Goal: Information Seeking & Learning: Learn about a topic

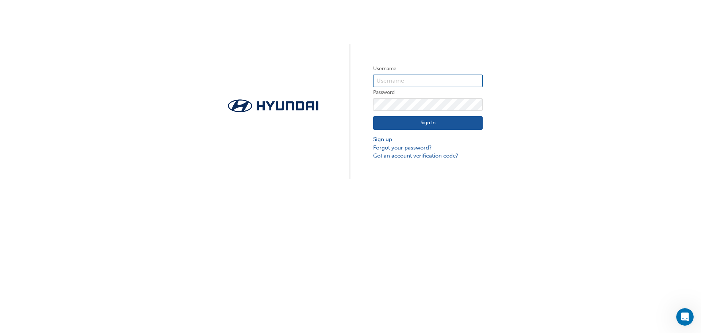
type input "20140"
drag, startPoint x: 447, startPoint y: 124, endPoint x: 431, endPoint y: 126, distance: 15.8
click at [447, 124] on button "Sign In" at bounding box center [428, 123] width 110 height 14
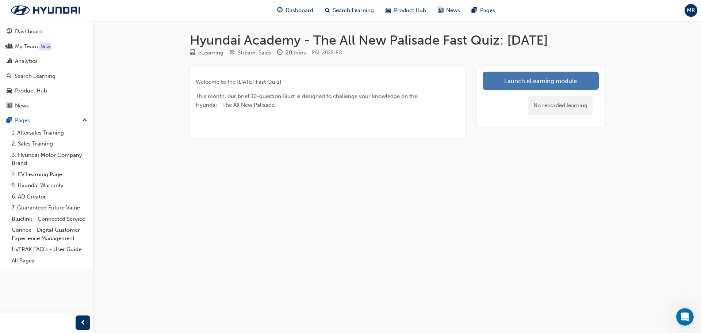
click at [505, 87] on link "Launch eLearning module" at bounding box center [541, 81] width 116 height 18
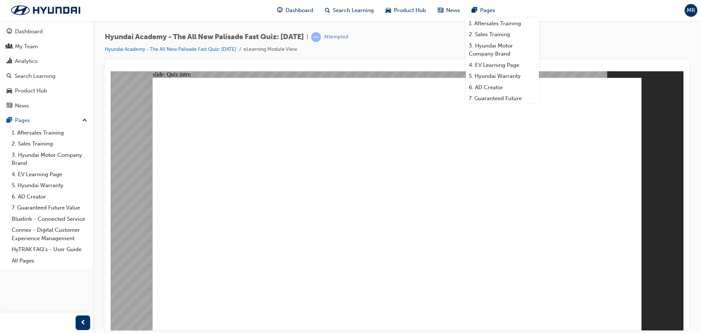
radio input "true"
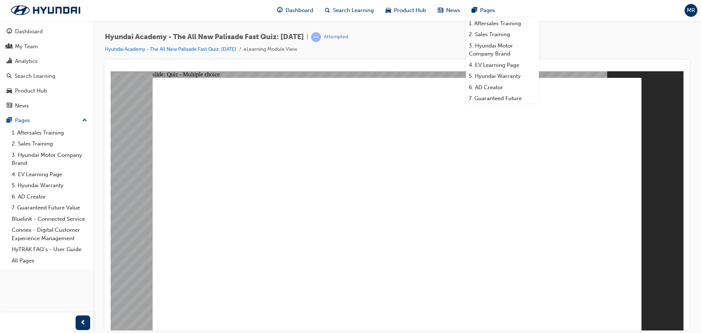
drag, startPoint x: 579, startPoint y: 47, endPoint x: 565, endPoint y: 39, distance: 15.9
click at [578, 46] on div "Hyundai Academy - The All New Palisade Fast Quiz: [DATE] | Attempted Hyundai Ac…" at bounding box center [397, 45] width 585 height 27
click at [511, 2] on div "Dashboard Search Learning Product Hub News Pages 1. Aftersales Training 2. Sale…" at bounding box center [350, 10] width 701 height 21
radio input "true"
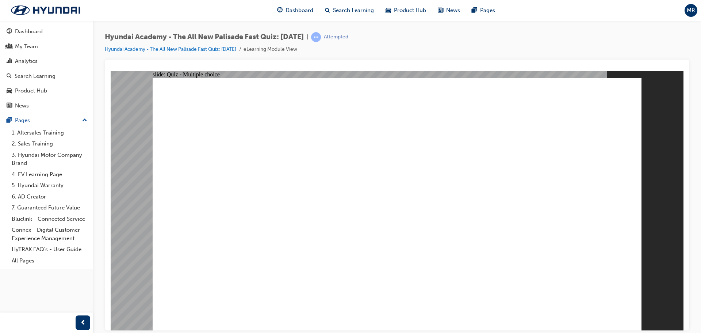
radio input "true"
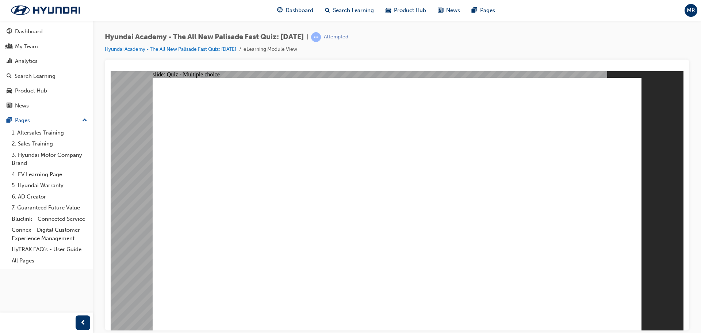
radio input "true"
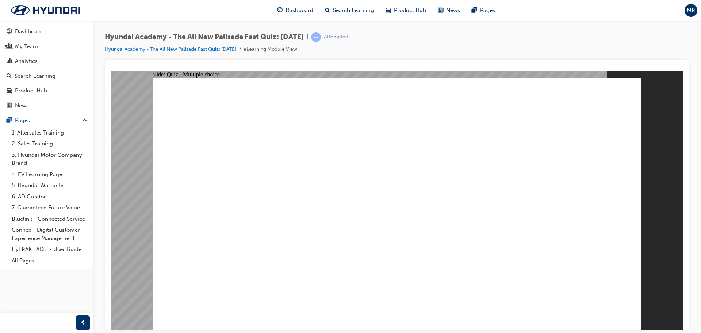
checkbox input "true"
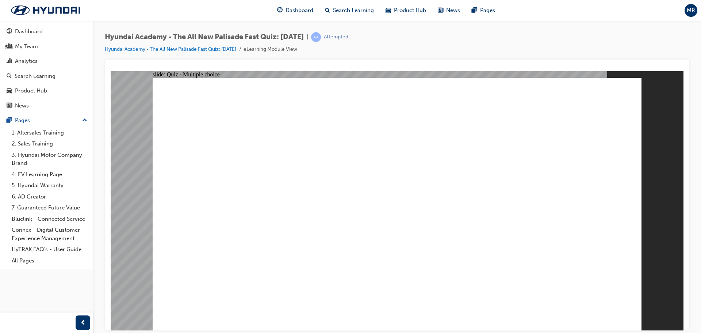
checkbox input "true"
drag, startPoint x: 280, startPoint y: 212, endPoint x: 278, endPoint y: 203, distance: 9.0
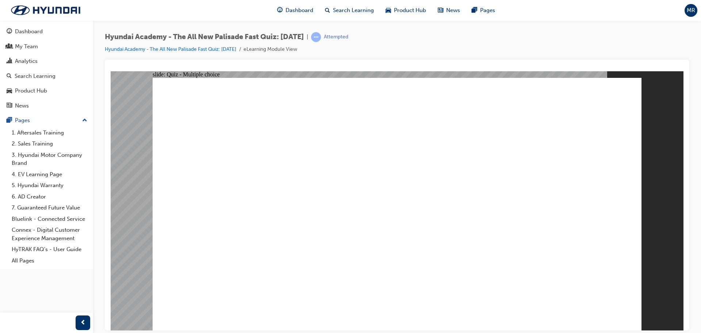
radio input "true"
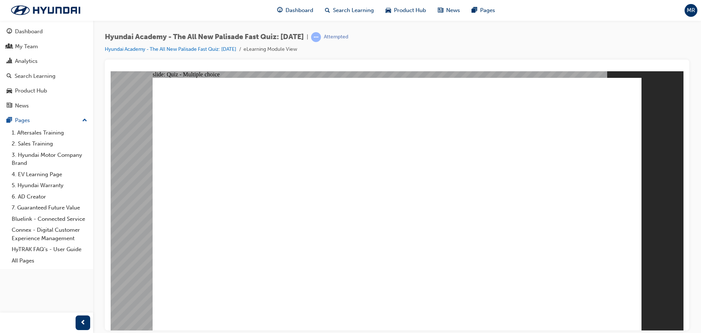
checkbox input "true"
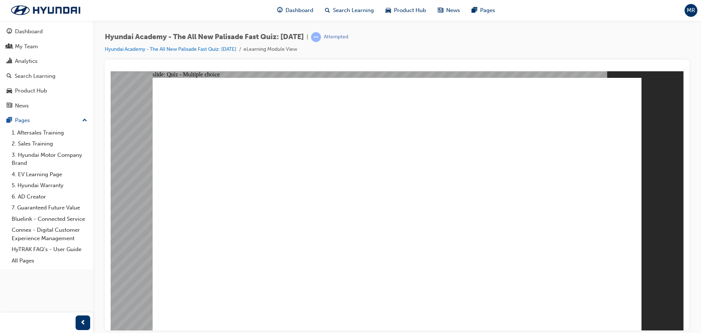
checkbox input "true"
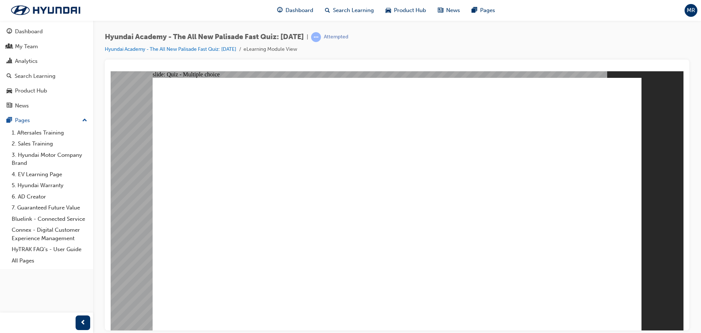
checkbox input "true"
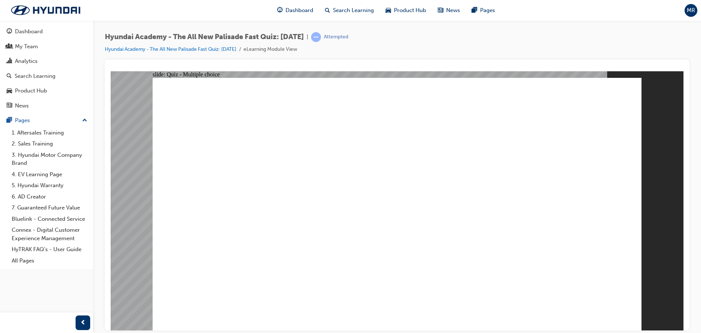
checkbox input "false"
checkbox input "true"
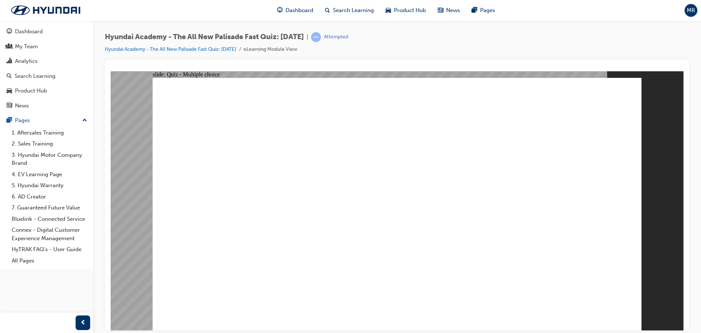
checkbox input "true"
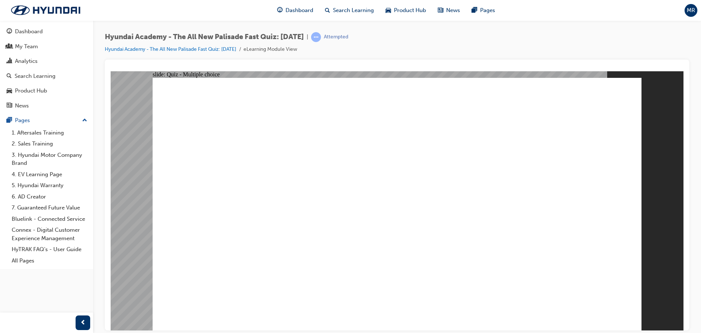
radio input "true"
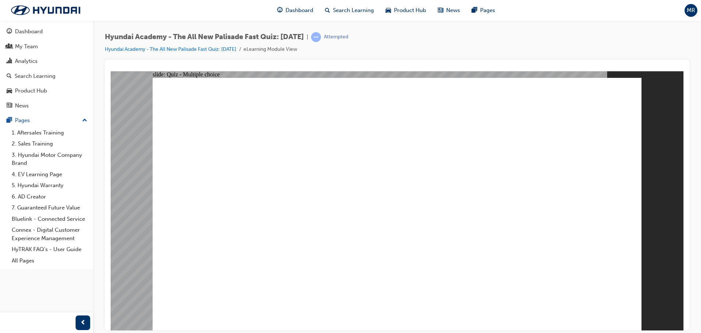
radio input "true"
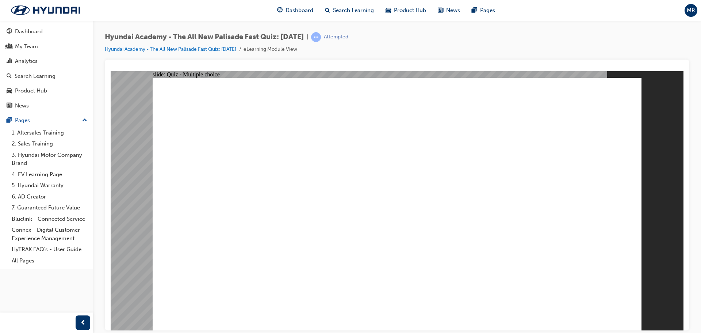
radio input "true"
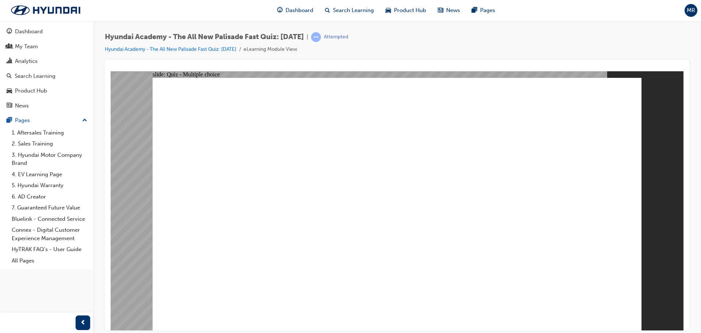
radio input "true"
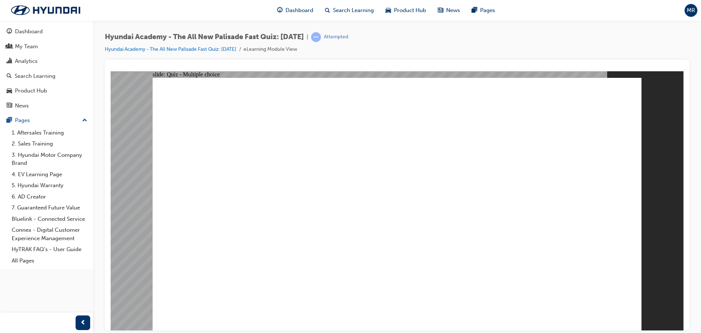
checkbox input "true"
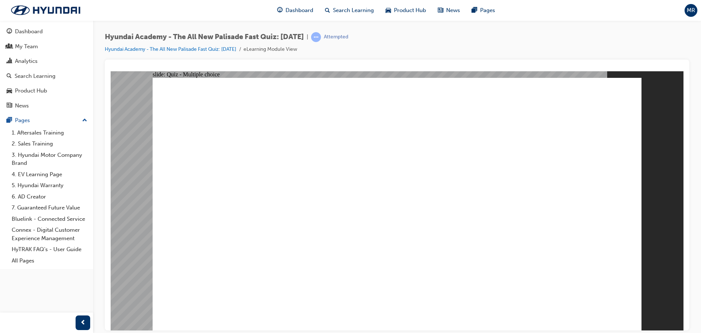
checkbox input "true"
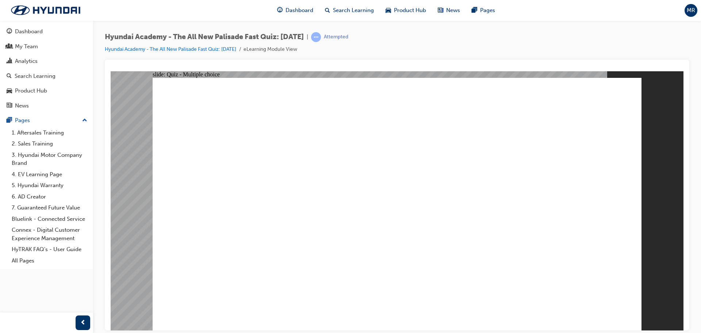
radio input "true"
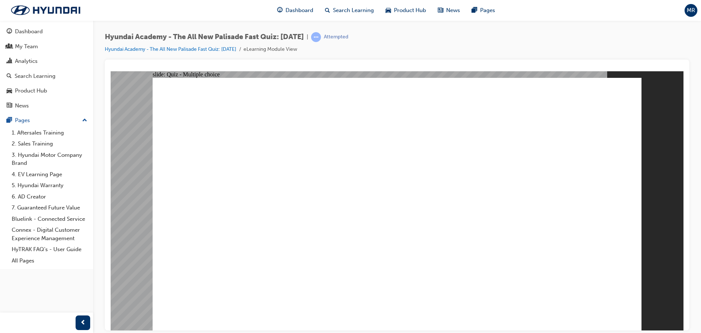
radio input "true"
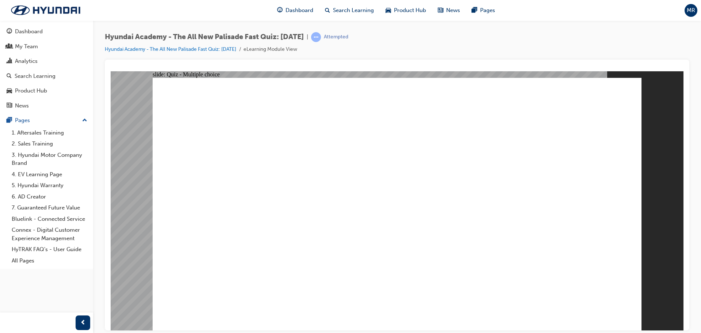
checkbox input "true"
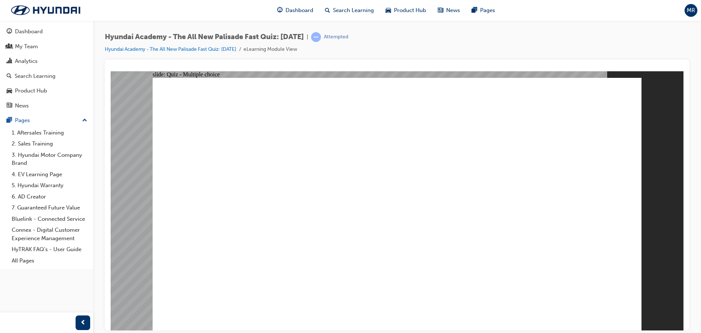
checkbox input "true"
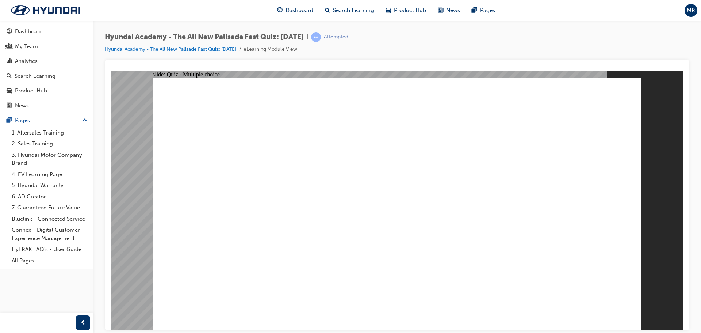
checkbox input "true"
radio input "true"
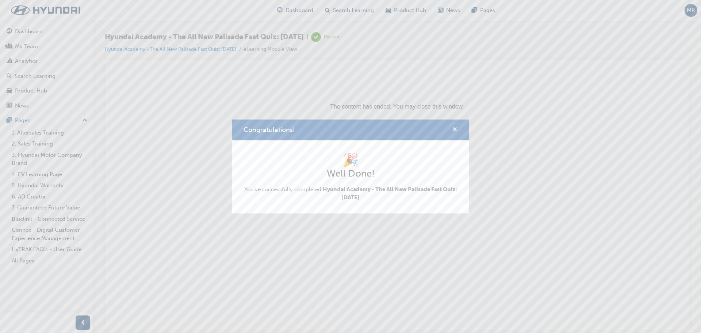
click at [452, 128] on div "Congratulations!" at bounding box center [451, 129] width 11 height 9
drag, startPoint x: 449, startPoint y: 130, endPoint x: 454, endPoint y: 131, distance: 5.2
click at [451, 130] on div "Congratulations!" at bounding box center [451, 129] width 11 height 9
drag, startPoint x: 456, startPoint y: 131, endPoint x: 292, endPoint y: 32, distance: 191.3
click at [456, 131] on span "cross-icon" at bounding box center [454, 130] width 5 height 7
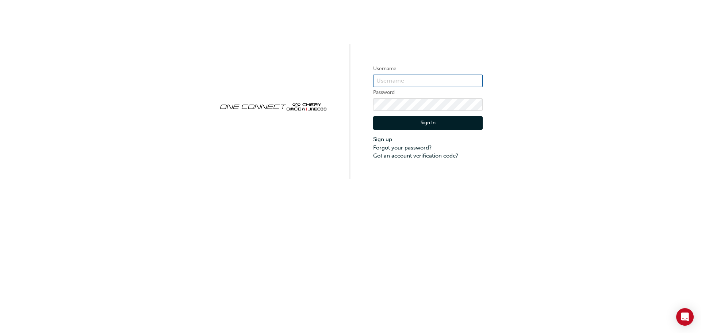
type input "CHAU0510"
click at [474, 119] on button "Sign In" at bounding box center [428, 123] width 110 height 14
